Goal: Task Accomplishment & Management: Manage account settings

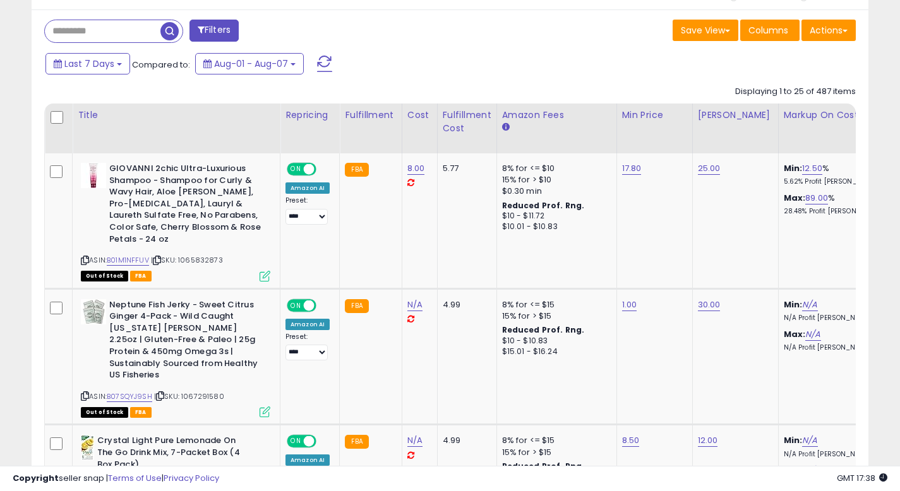
scroll to position [525, 0]
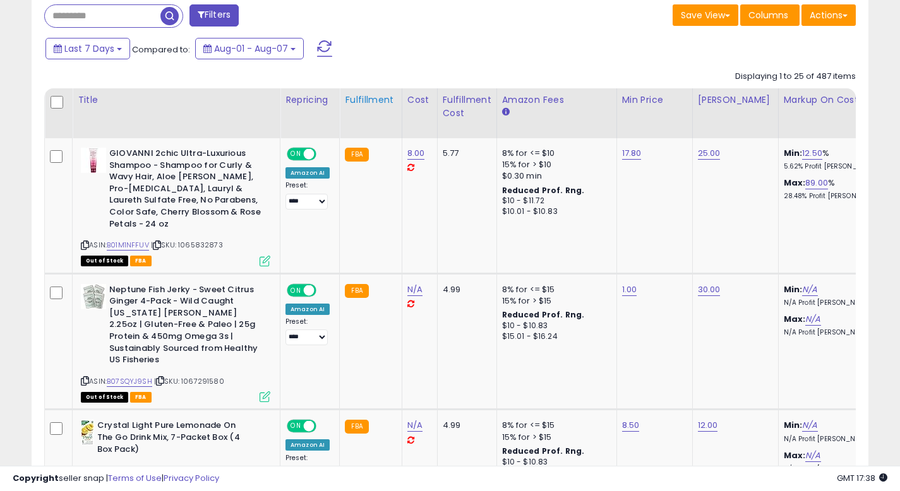
click at [372, 103] on div "Fulfillment" at bounding box center [370, 99] width 51 height 13
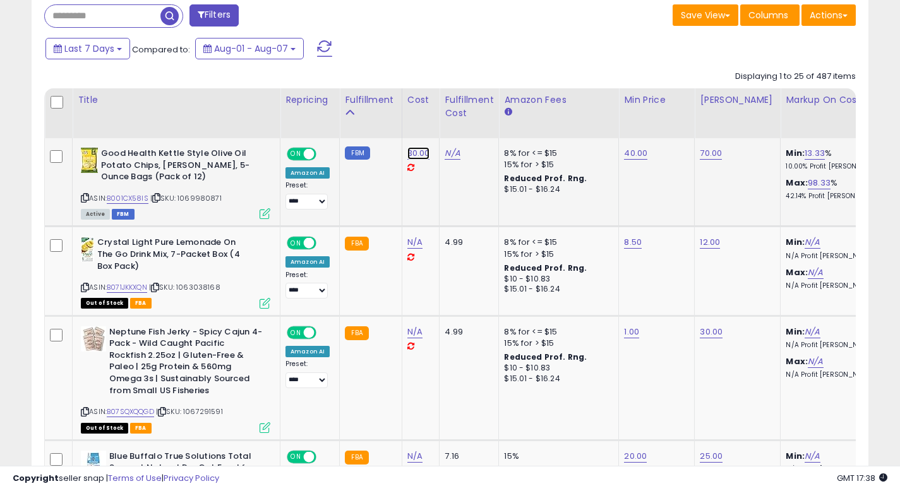
click at [420, 155] on link "30.00" at bounding box center [418, 153] width 23 height 13
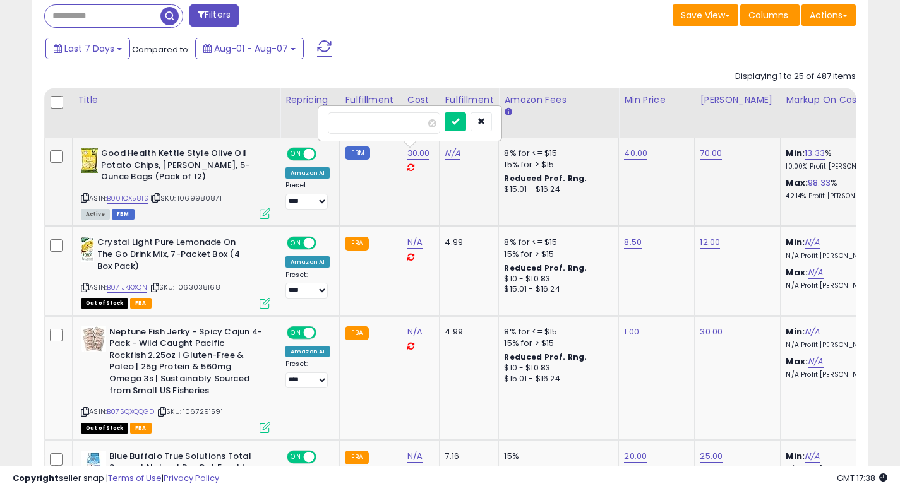
click at [385, 128] on input "*****" at bounding box center [384, 122] width 112 height 21
type input "*"
click at [456, 127] on button "submit" at bounding box center [454, 121] width 21 height 19
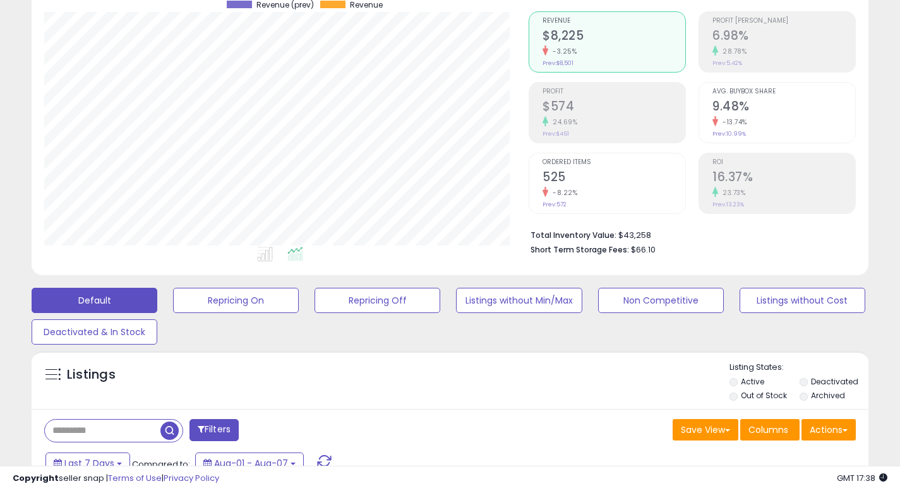
scroll to position [0, 0]
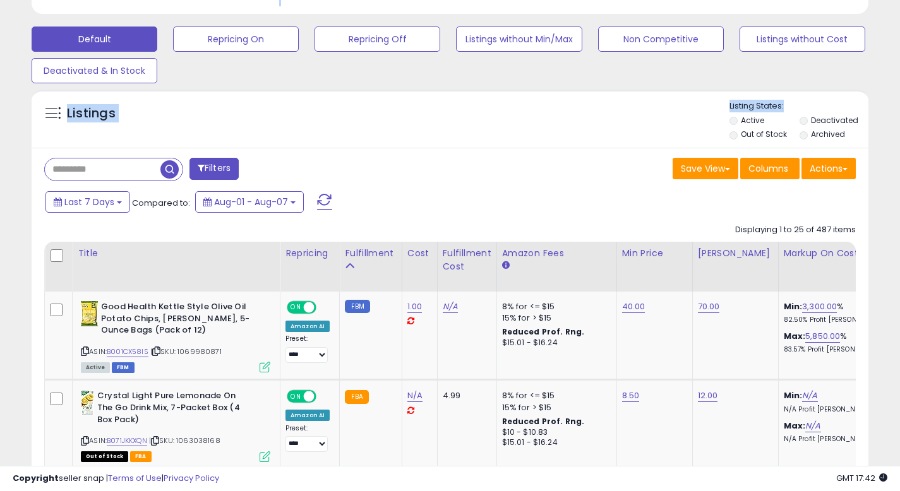
scroll to position [429, 0]
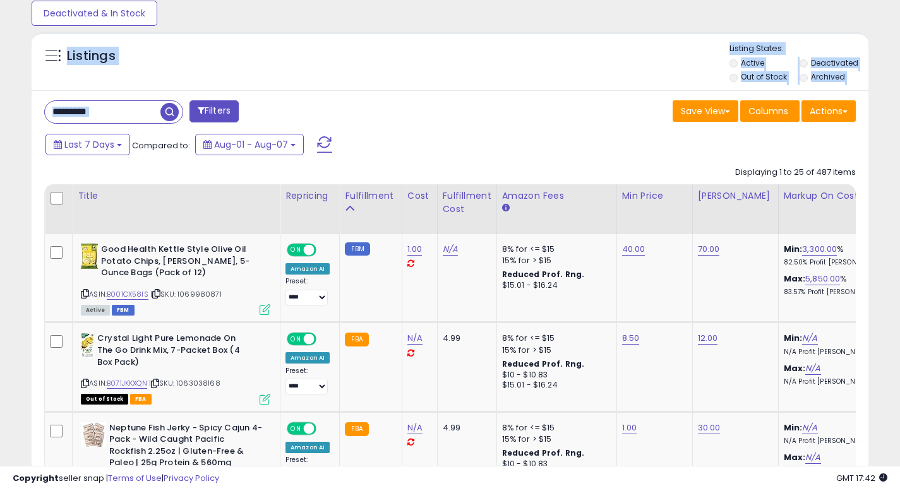
drag, startPoint x: 909, startPoint y: 48, endPoint x: 890, endPoint y: 109, distance: 63.9
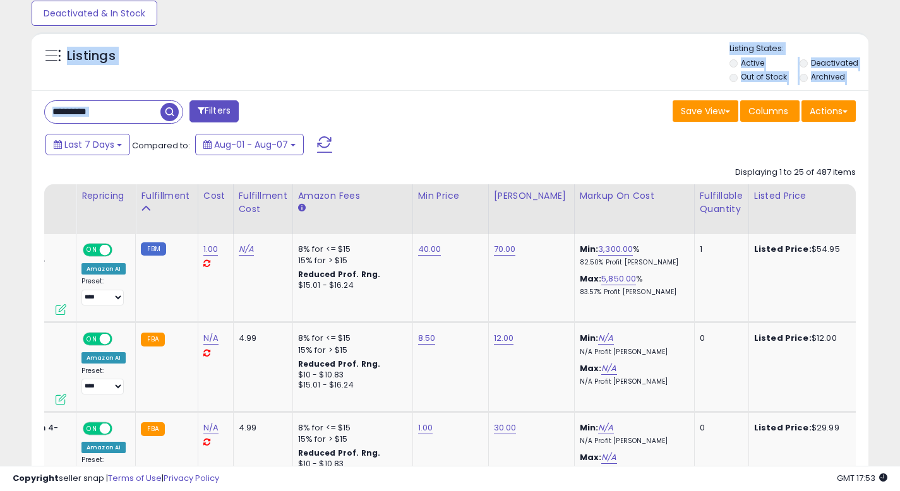
scroll to position [0, 0]
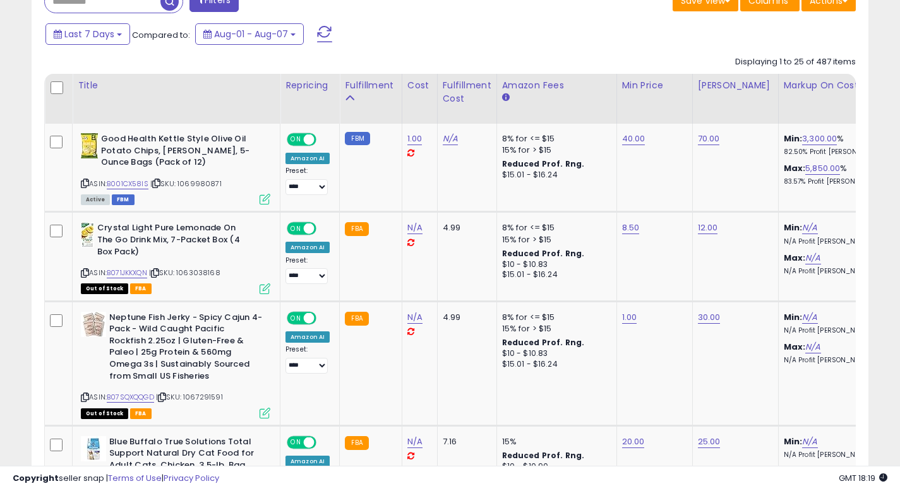
scroll to position [259, 484]
click at [351, 90] on div "Fulfillment" at bounding box center [370, 85] width 51 height 13
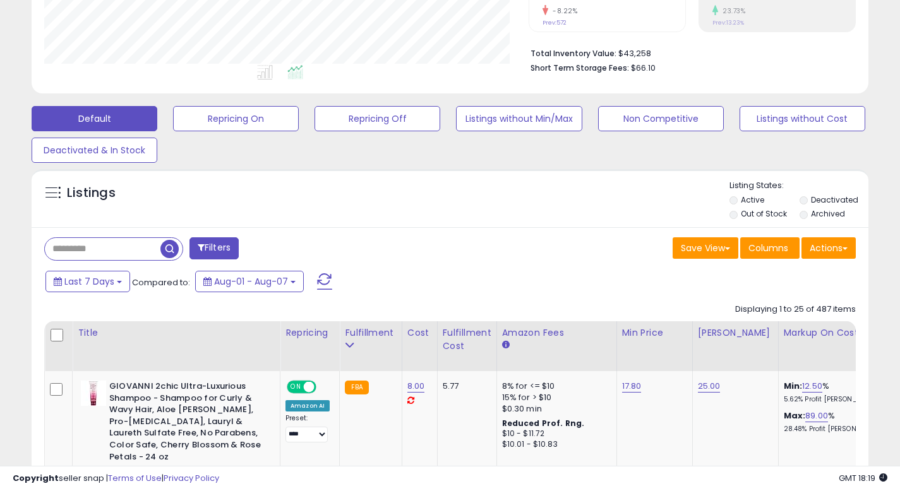
scroll to position [524, 0]
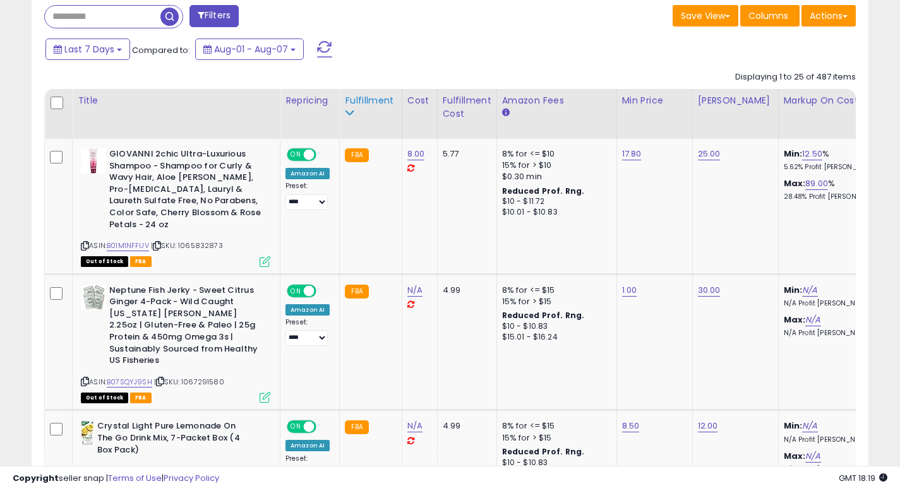
click at [353, 102] on div "Fulfillment" at bounding box center [370, 100] width 51 height 13
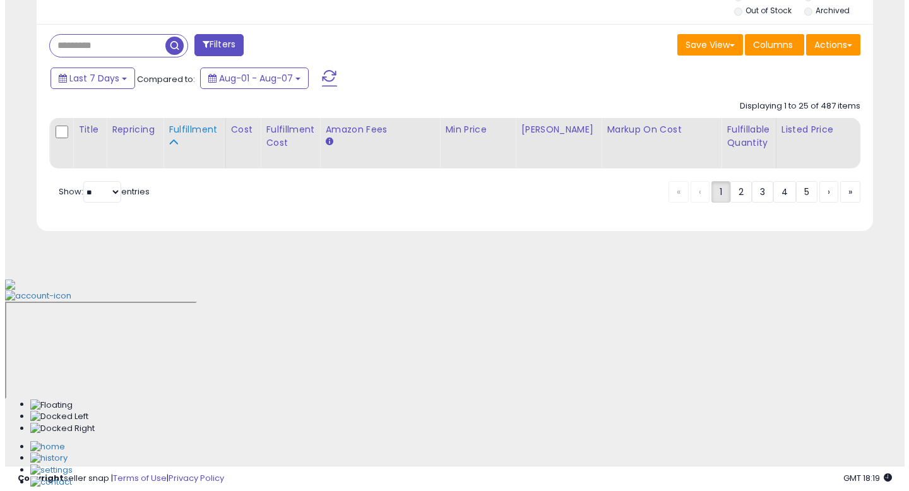
scroll to position [292, 0]
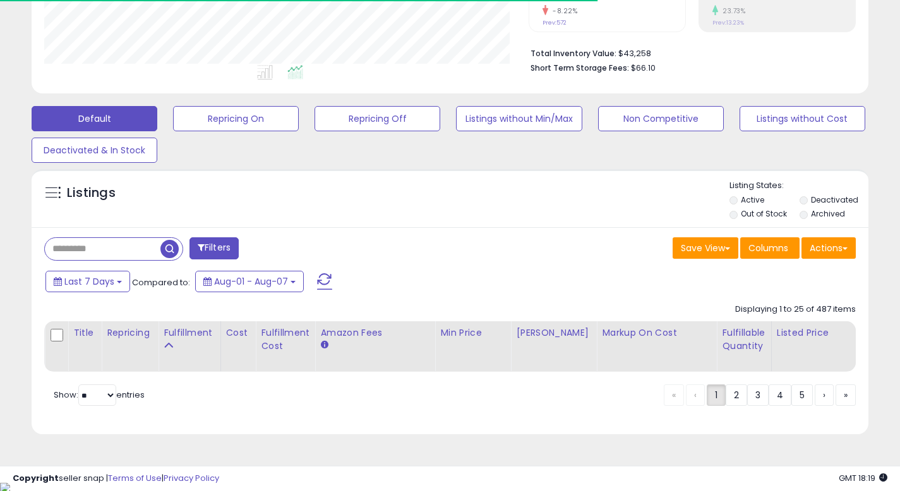
click at [745, 216] on label "Out of Stock" at bounding box center [764, 213] width 46 height 11
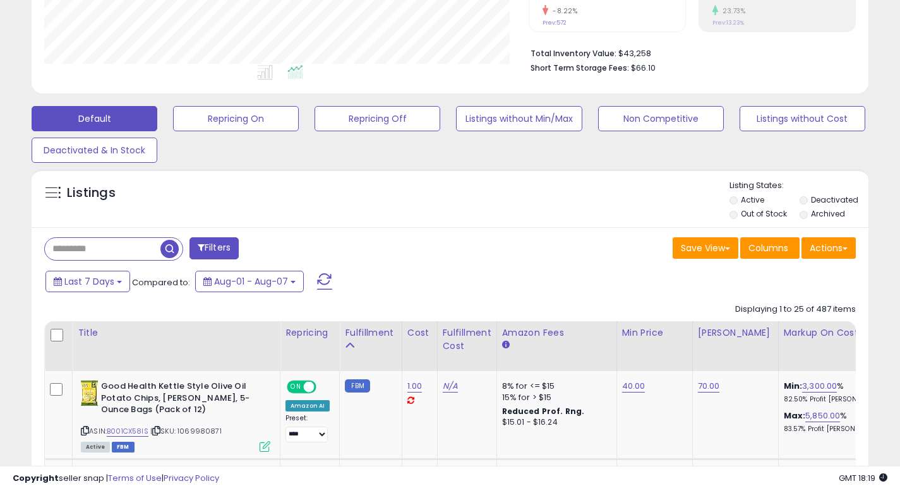
click at [749, 216] on label "Out of Stock" at bounding box center [764, 213] width 46 height 11
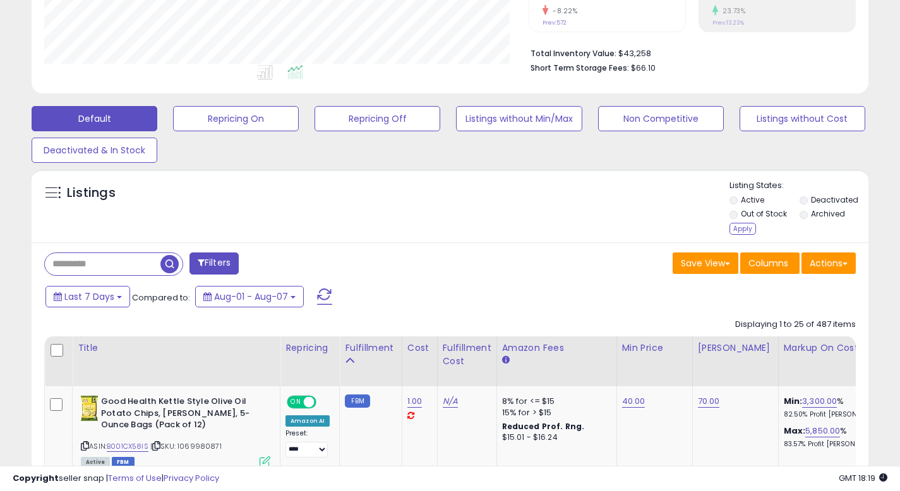
click at [739, 230] on div "Apply" at bounding box center [742, 229] width 27 height 12
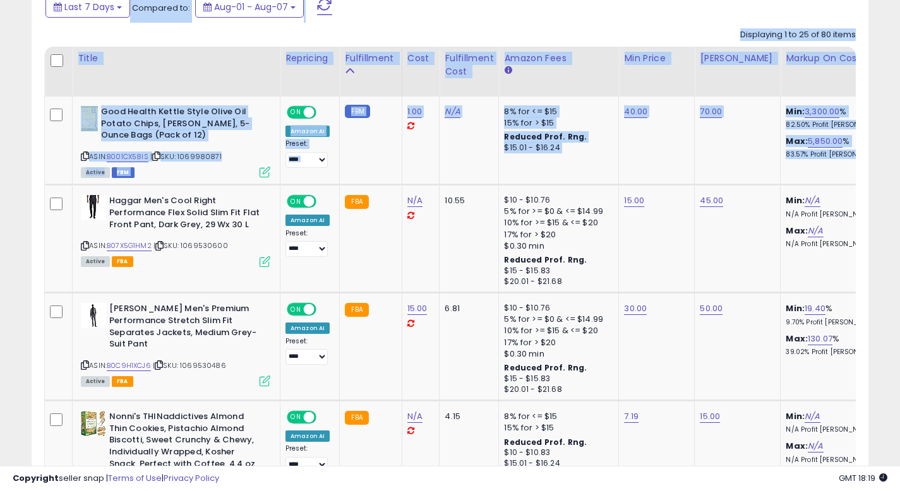
scroll to position [338, 0]
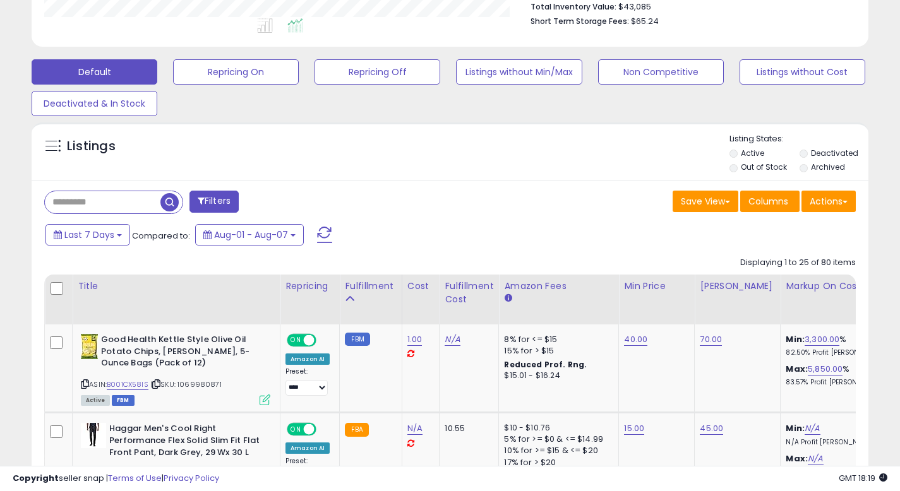
drag, startPoint x: 909, startPoint y: 93, endPoint x: 909, endPoint y: 101, distance: 7.6
click at [617, 148] on div "Listings" at bounding box center [450, 154] width 837 height 43
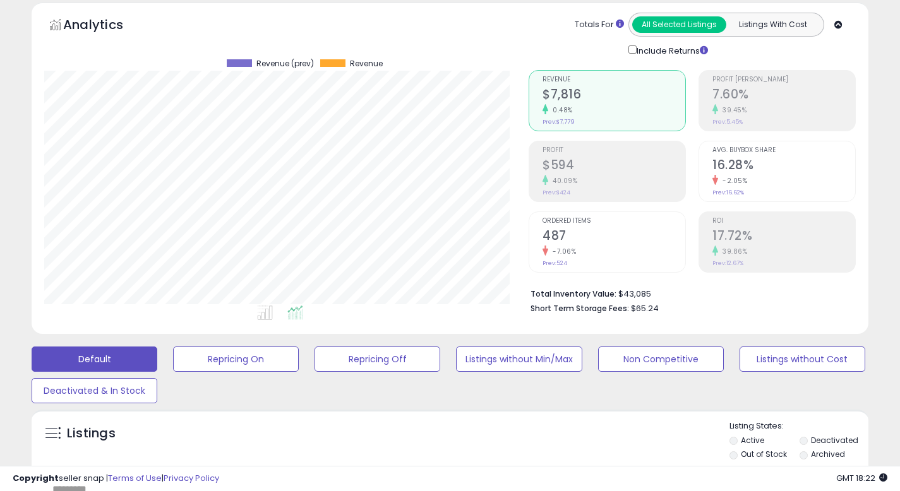
scroll to position [45, 0]
